Goal: Information Seeking & Learning: Compare options

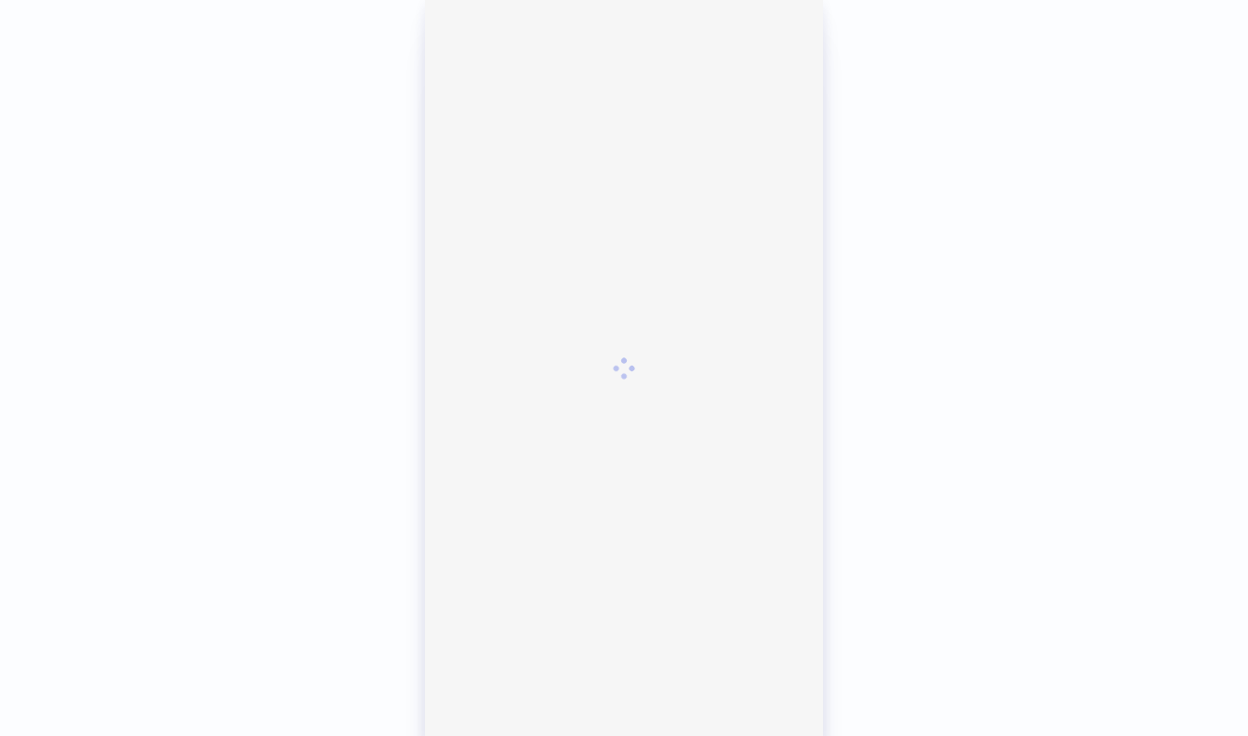
scroll to position [1650, 0]
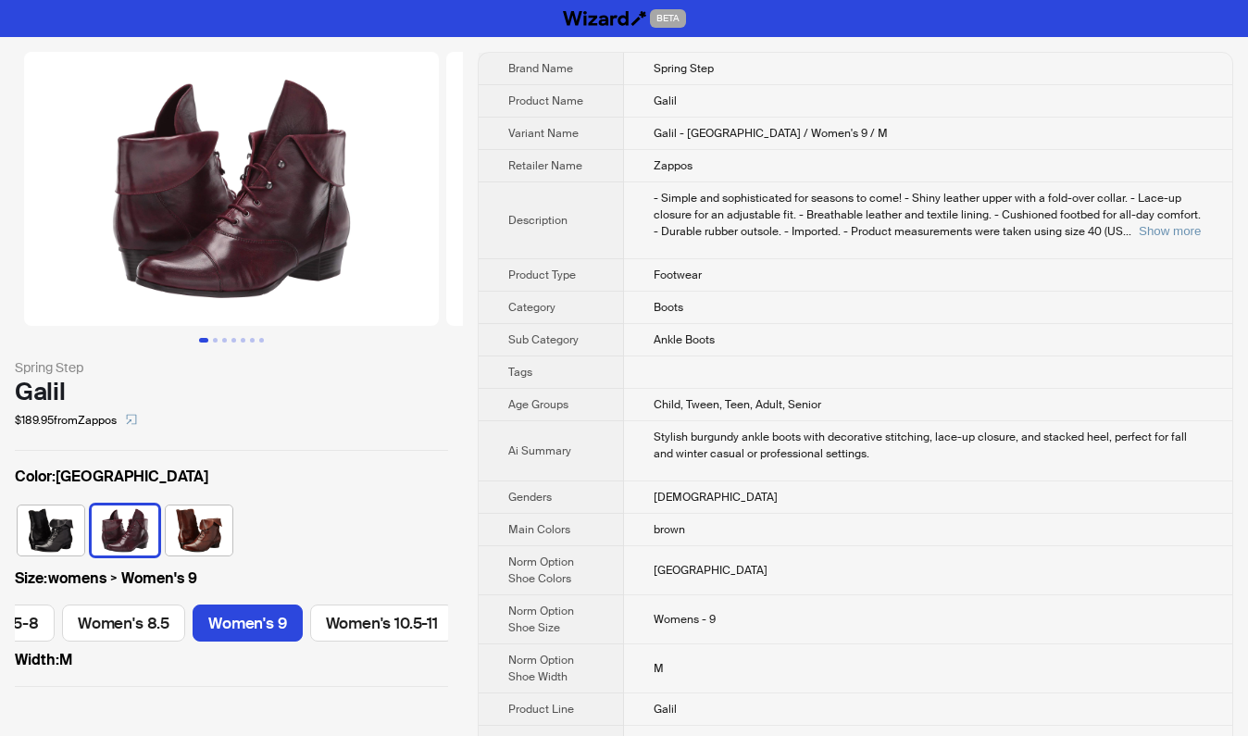
scroll to position [0, 502]
